Goal: Entertainment & Leisure: Consume media (video, audio)

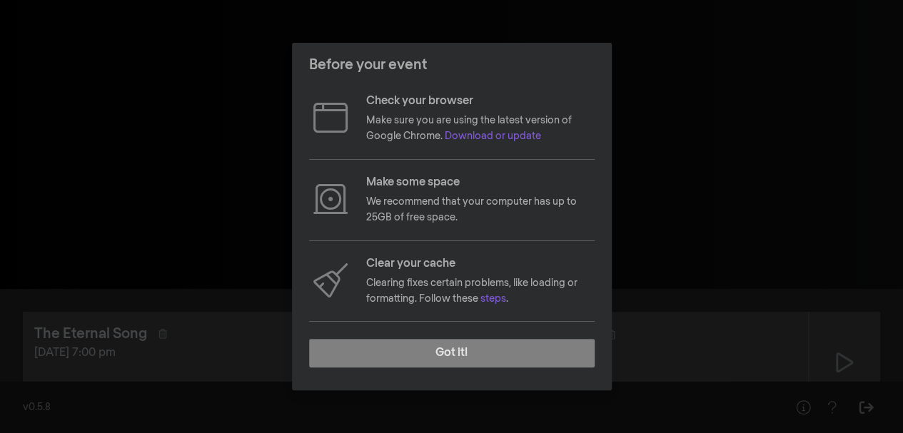
click at [523, 362] on button "Got it!" at bounding box center [452, 353] width 286 height 29
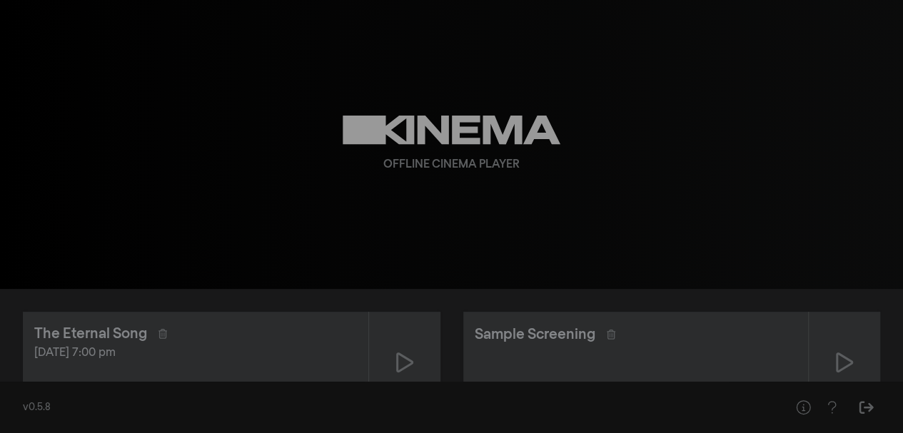
scroll to position [64, 0]
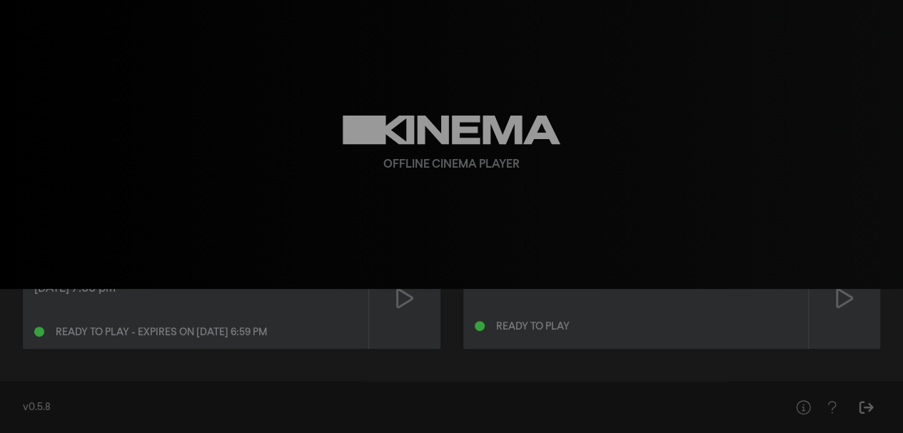
click at [399, 309] on icon at bounding box center [404, 298] width 17 height 23
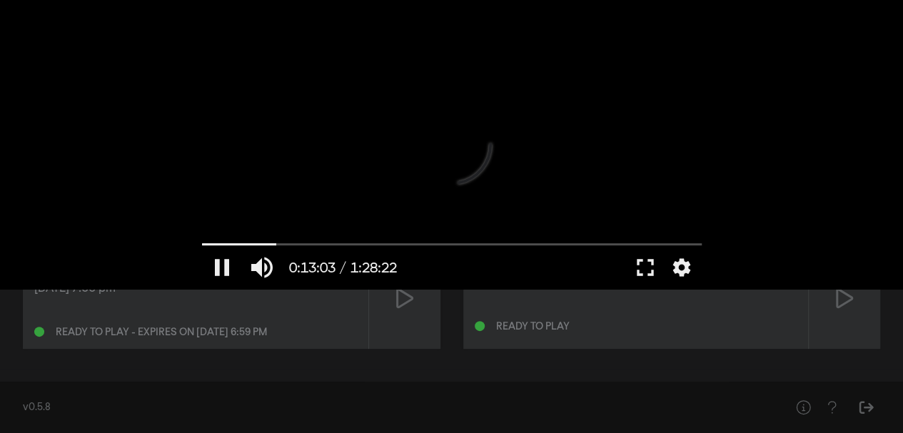
click at [279, 245] on input "Buscar" at bounding box center [452, 245] width 500 height 9
click at [681, 262] on button "settings" at bounding box center [682, 267] width 33 height 43
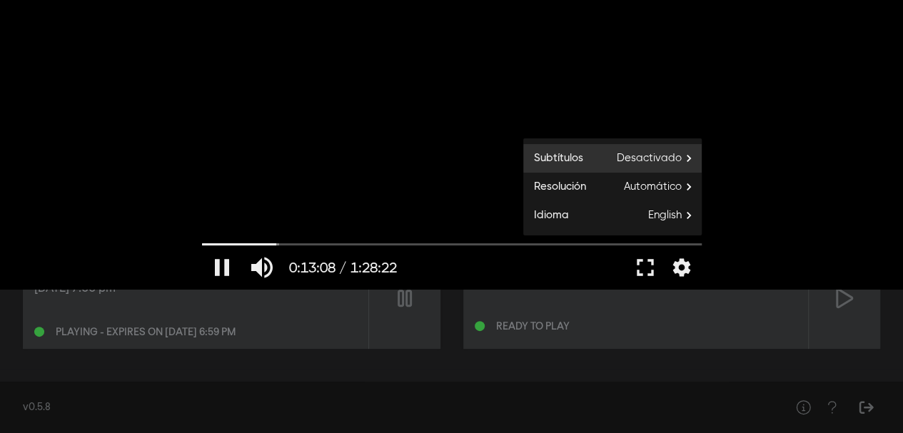
click at [660, 152] on span "Desactivado" at bounding box center [659, 158] width 85 height 21
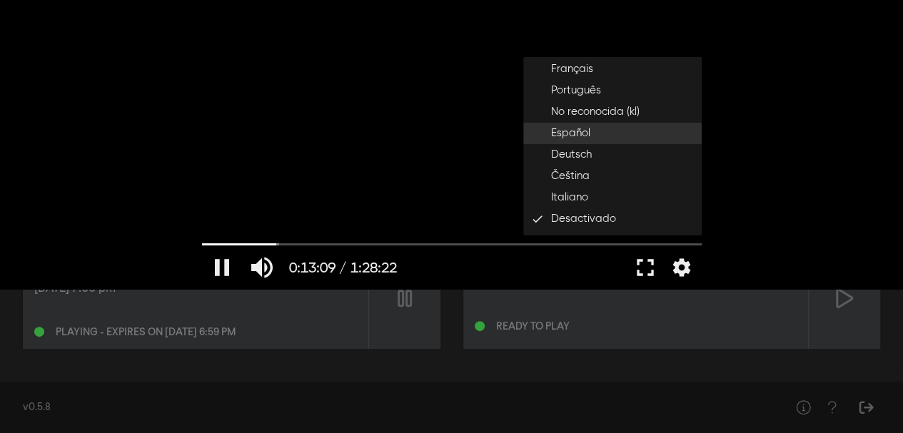
click at [638, 136] on button "Español" at bounding box center [612, 133] width 179 height 21
click at [313, 241] on input "Buscar" at bounding box center [452, 245] width 500 height 9
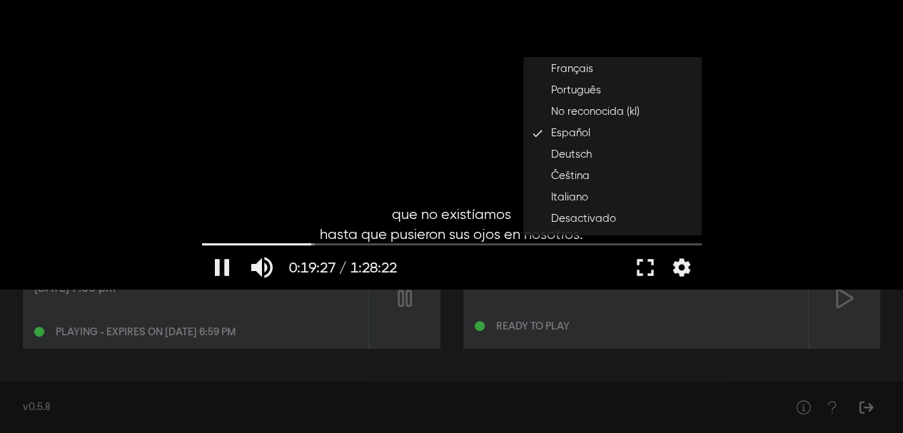
click at [212, 242] on input "Buscar" at bounding box center [452, 245] width 500 height 9
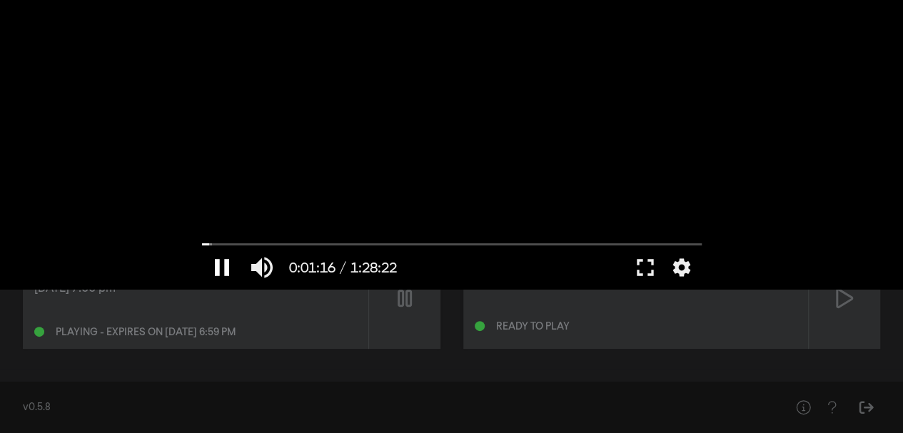
click at [227, 265] on button "pause" at bounding box center [222, 267] width 40 height 43
click at [204, 241] on input "Buscar" at bounding box center [452, 245] width 500 height 9
type input "0.083416"
